Goal: Transaction & Acquisition: Purchase product/service

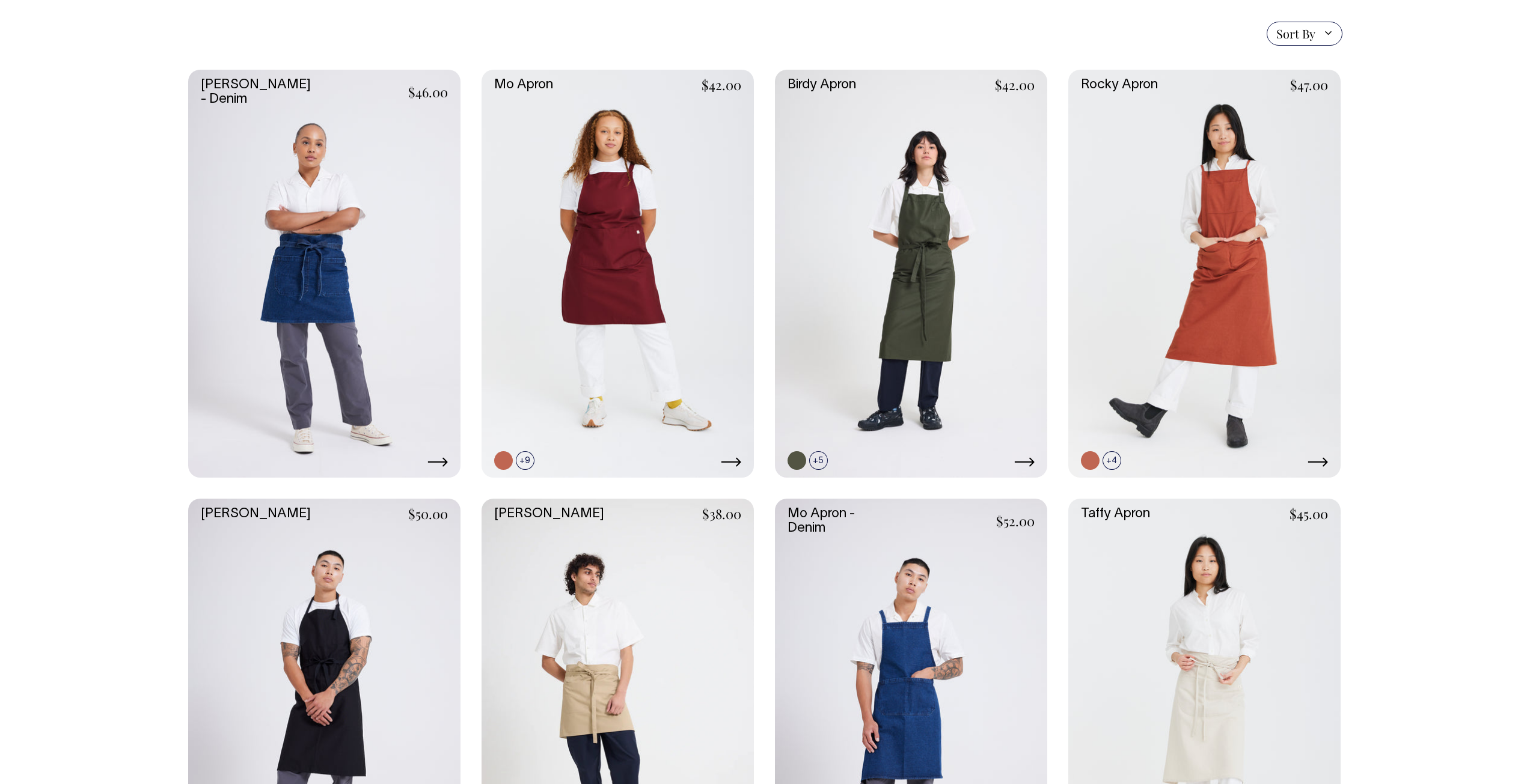
scroll to position [301, 0]
click at [1291, 305] on link at bounding box center [1205, 273] width 273 height 409
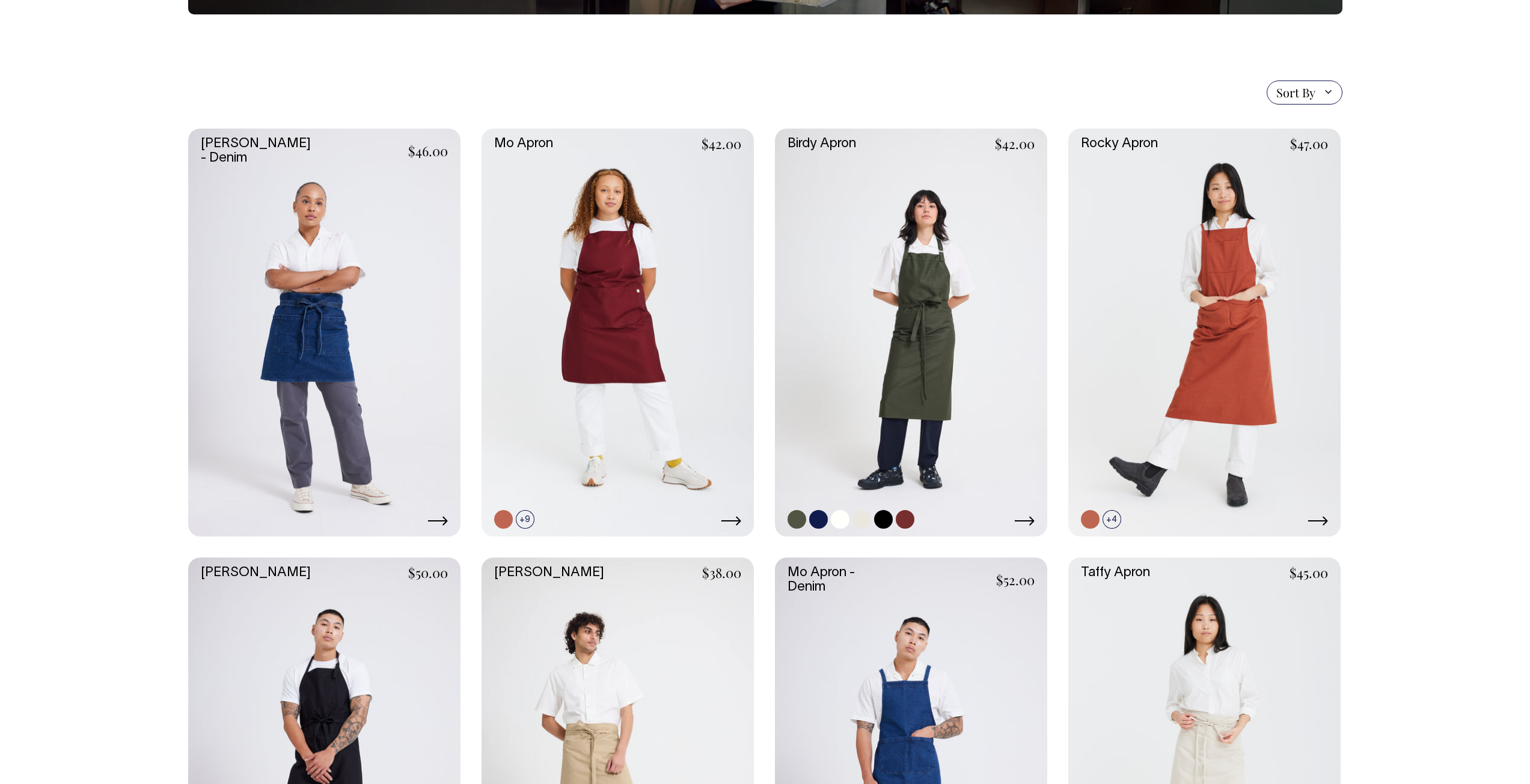
scroll to position [240, 0]
click at [668, 422] on link at bounding box center [618, 333] width 273 height 409
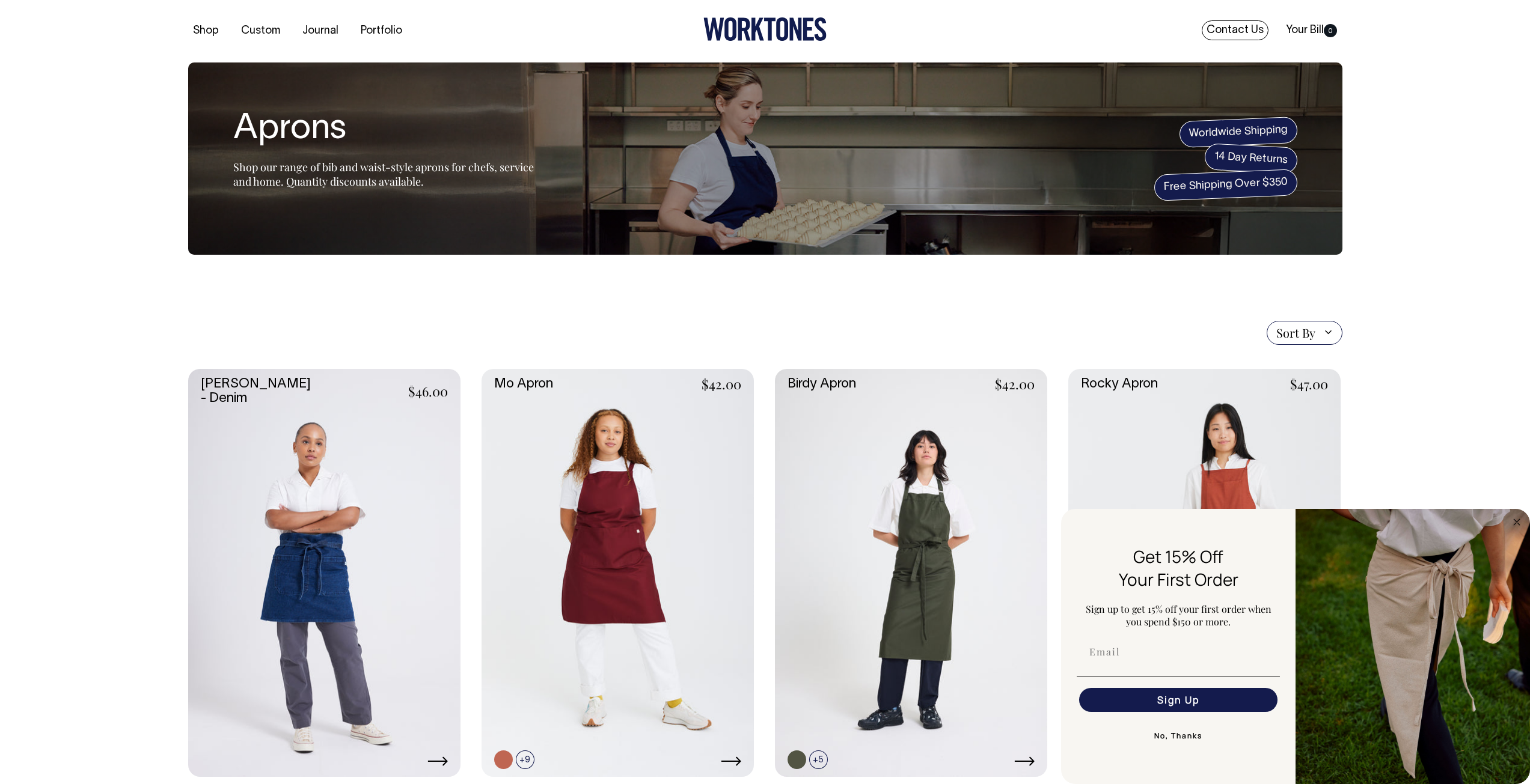
scroll to position [0, 0]
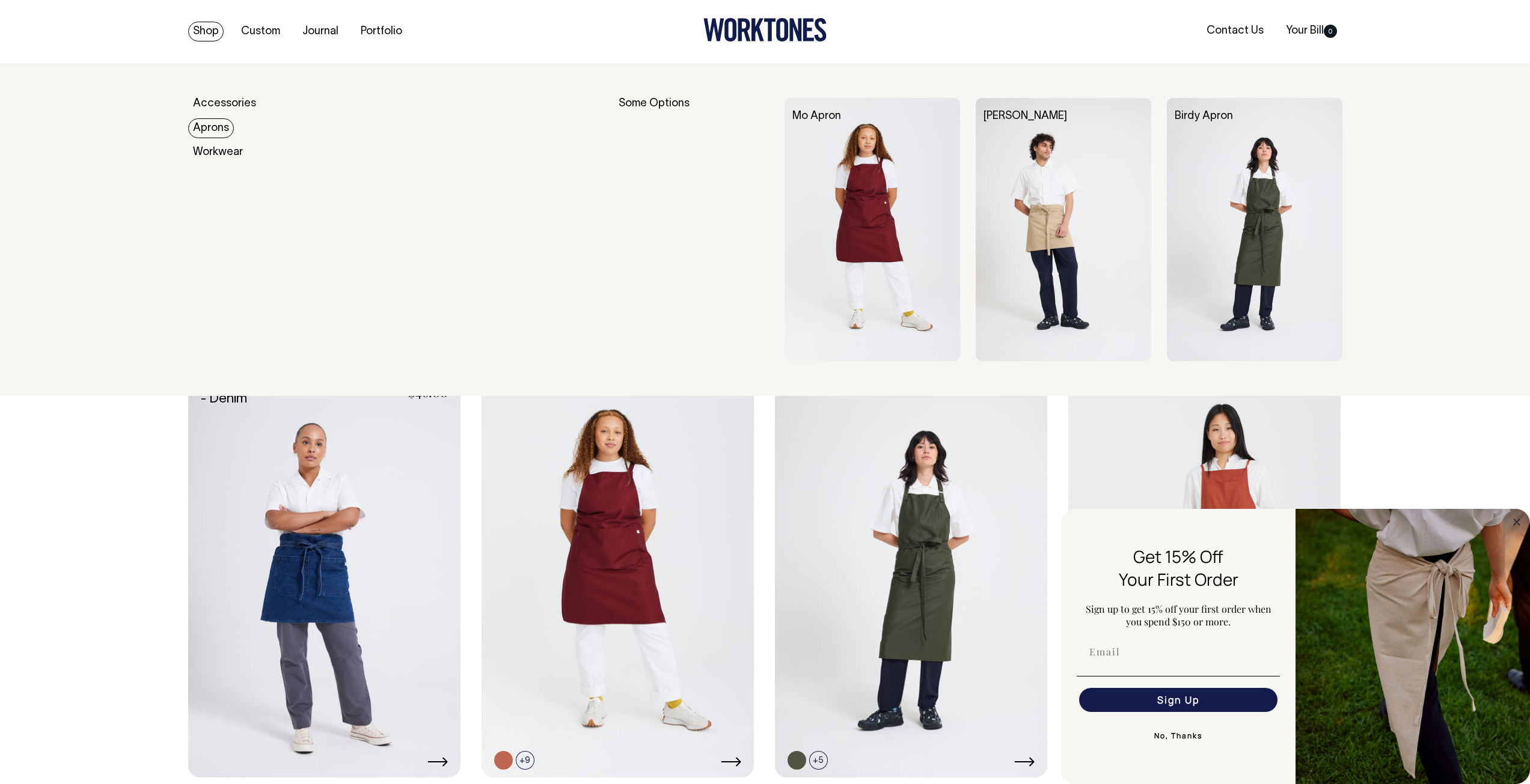
click at [211, 126] on link "Aprons" at bounding box center [211, 129] width 46 height 20
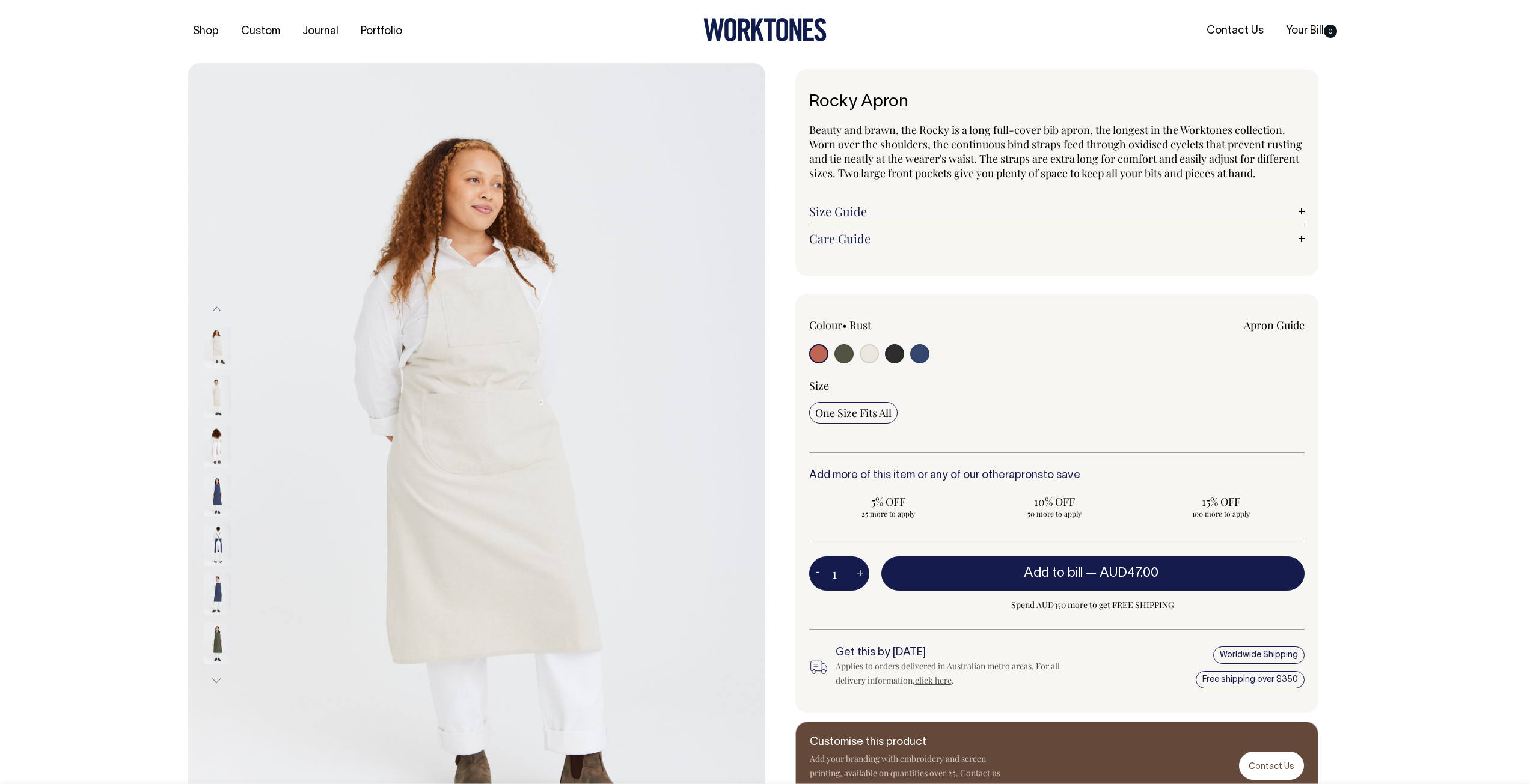
click at [222, 444] on img at bounding box center [217, 446] width 27 height 42
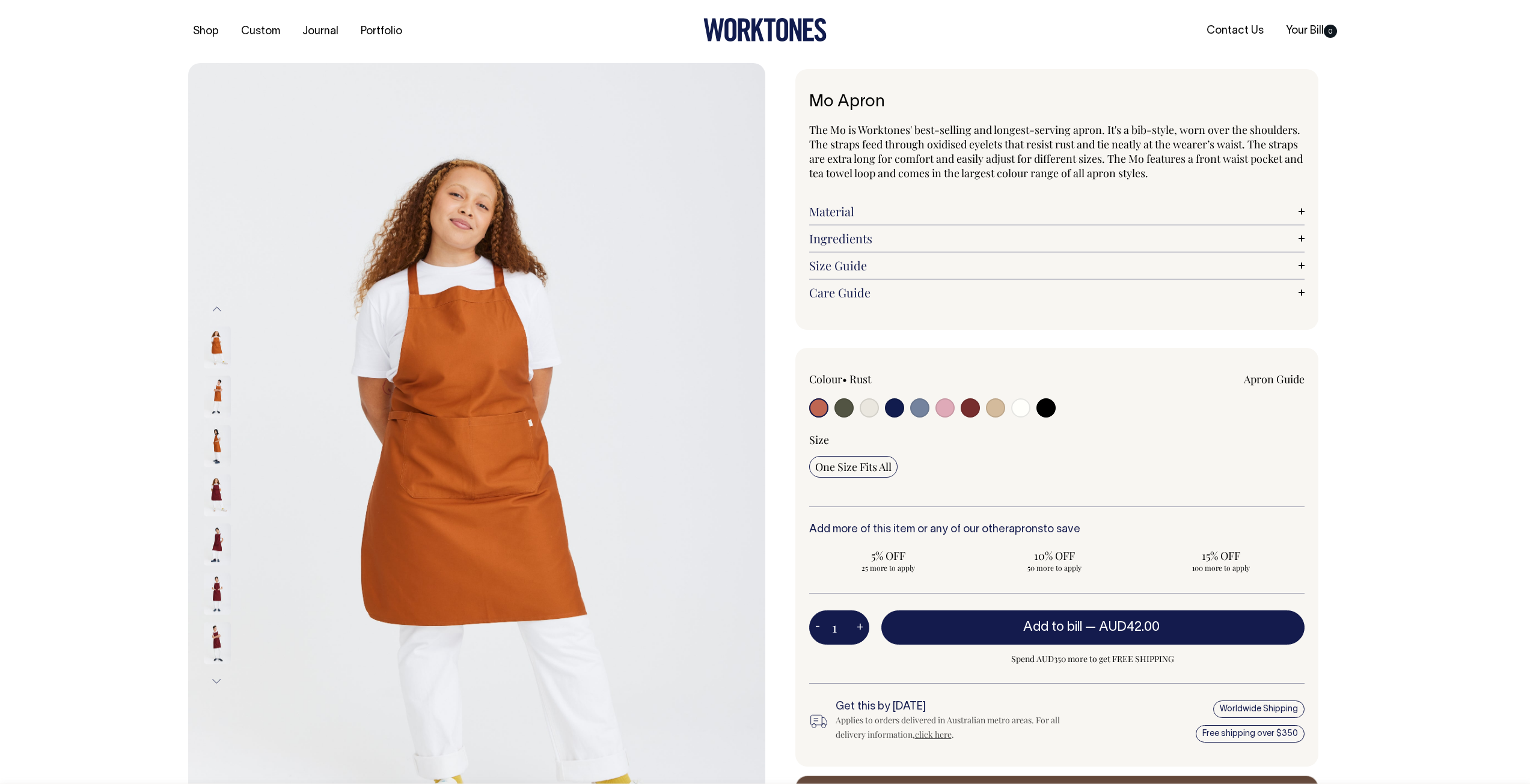
click at [213, 486] on img at bounding box center [217, 495] width 27 height 42
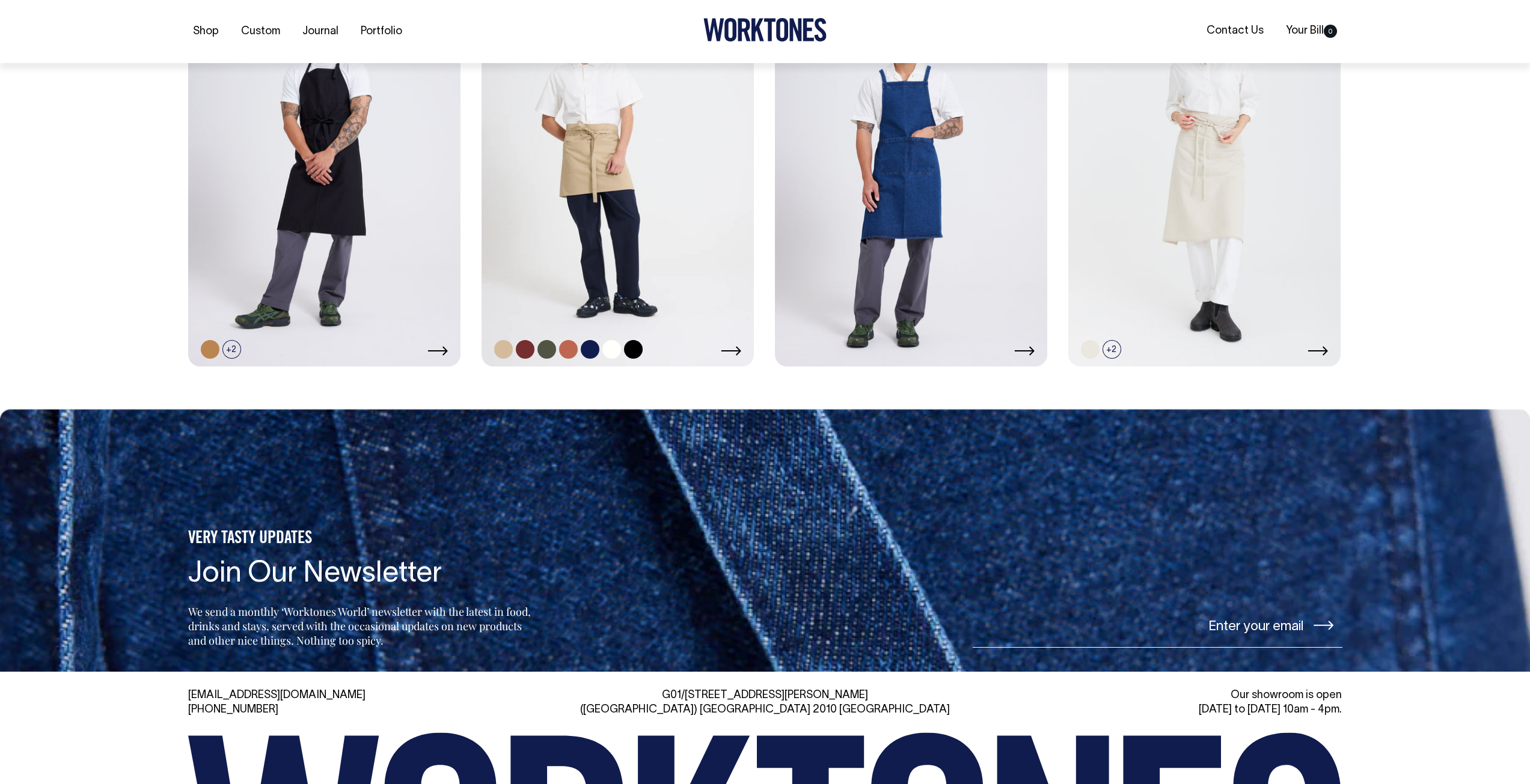
scroll to position [841, 0]
click at [732, 354] on icon at bounding box center [730, 350] width 21 height 9
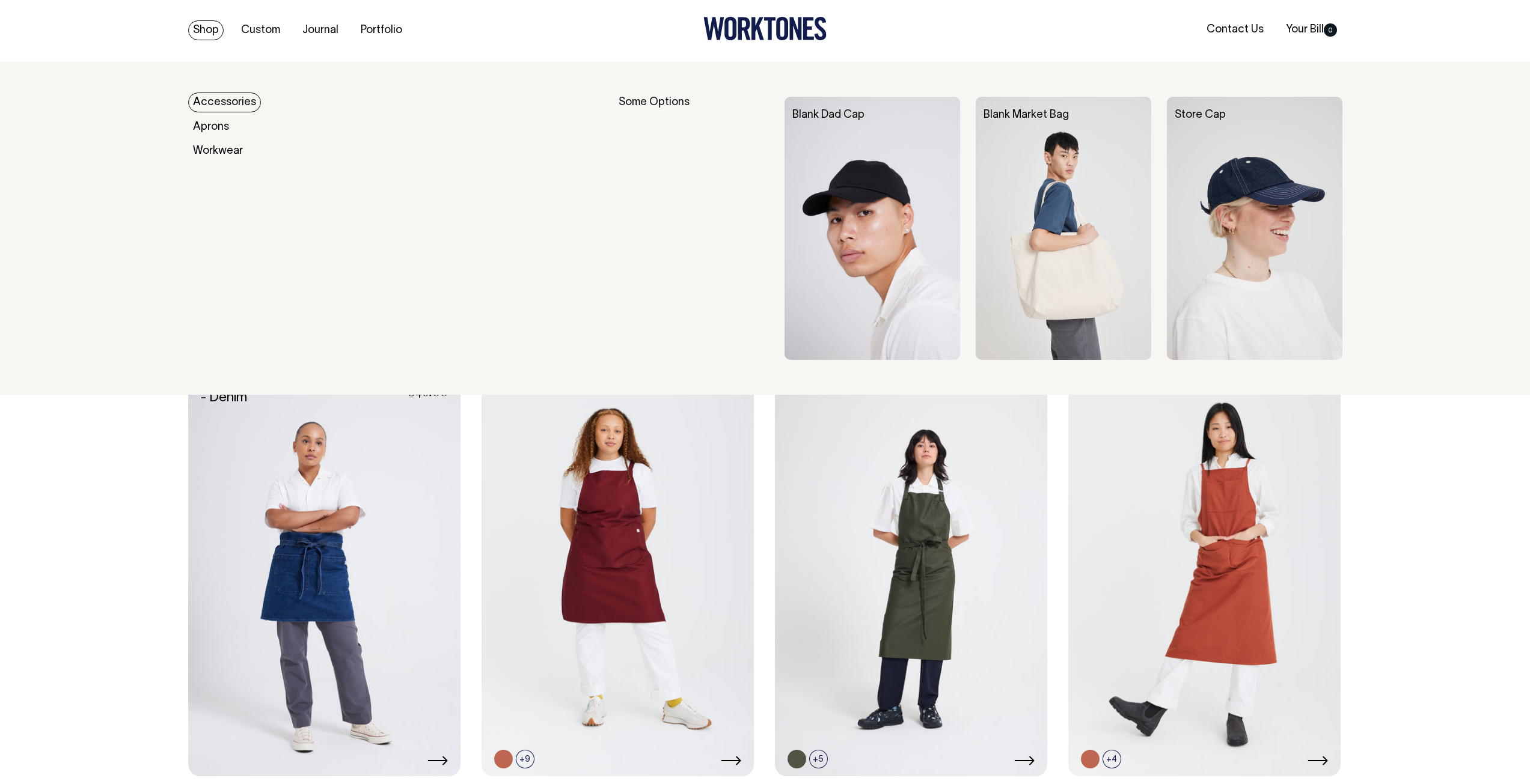
scroll to position [0, 0]
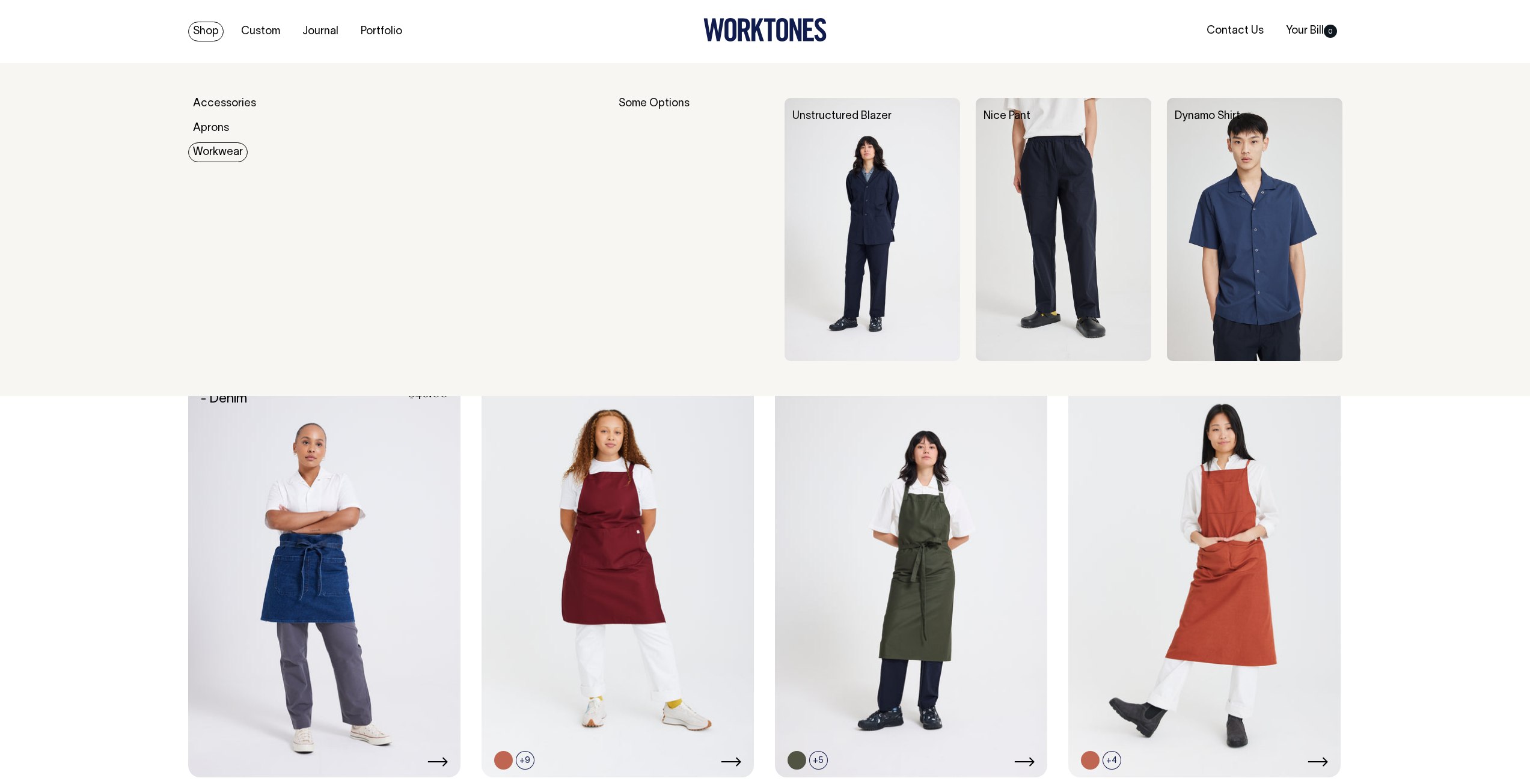
click at [236, 152] on link "Workwear" at bounding box center [218, 153] width 60 height 20
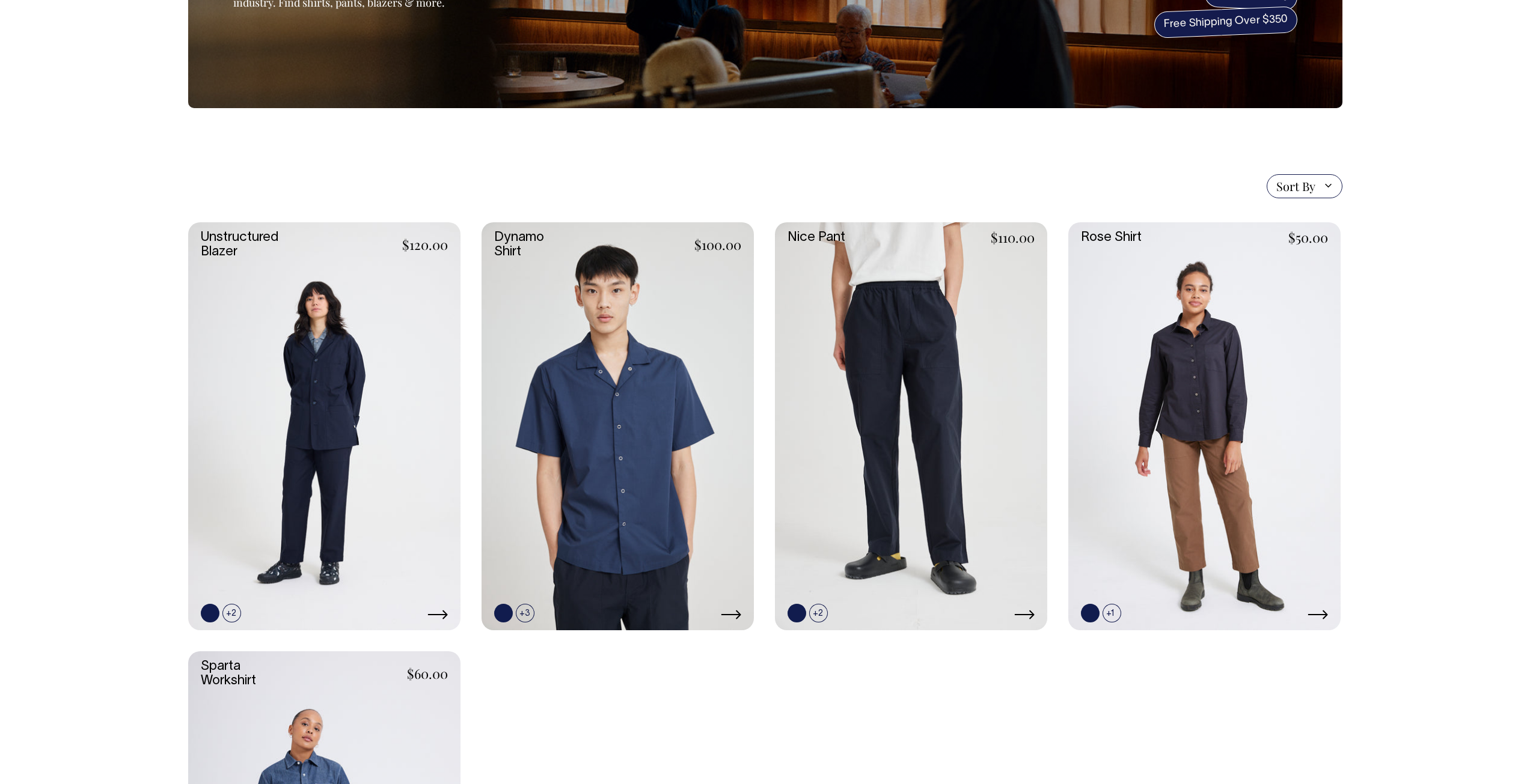
scroll to position [180, 0]
